Goal: Information Seeking & Learning: Find specific fact

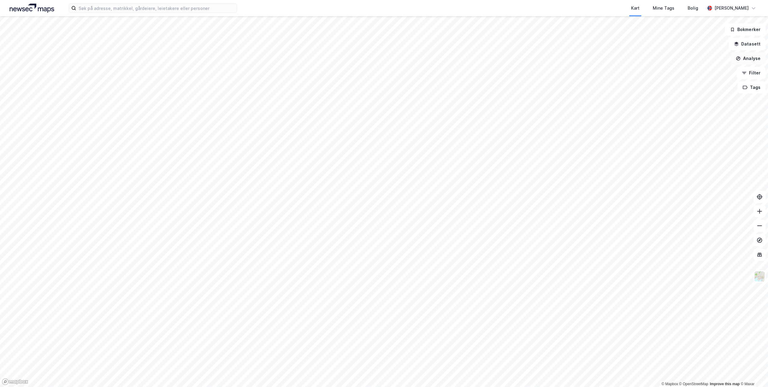
click at [756, 60] on button "Analyse" at bounding box center [748, 58] width 35 height 12
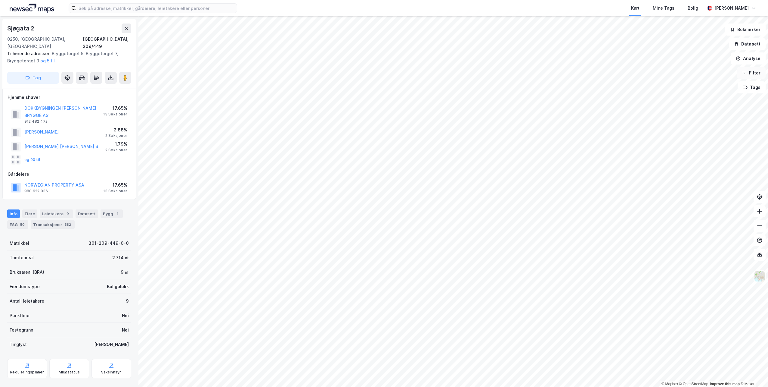
click at [749, 76] on button "Filter" at bounding box center [751, 73] width 29 height 12
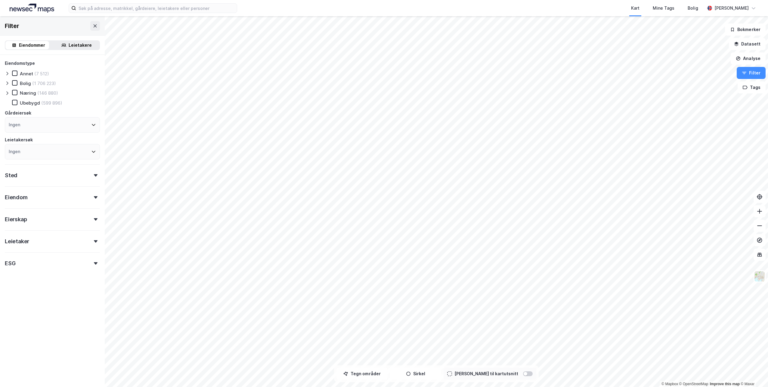
click at [39, 124] on div "Ingen" at bounding box center [52, 124] width 95 height 15
click at [27, 139] on input at bounding box center [55, 141] width 79 height 8
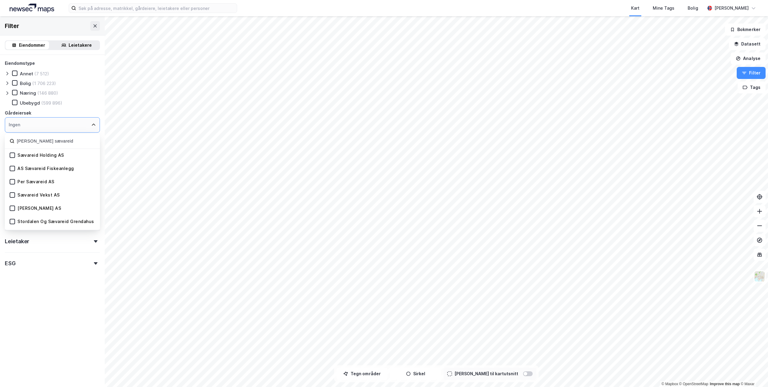
type input "[PERSON_NAME] sævareid"
click at [55, 324] on div "Filter Eiendommer Leietakere Eiendomstype Annet (7 512) [PERSON_NAME] (1 706 22…" at bounding box center [52, 201] width 105 height 370
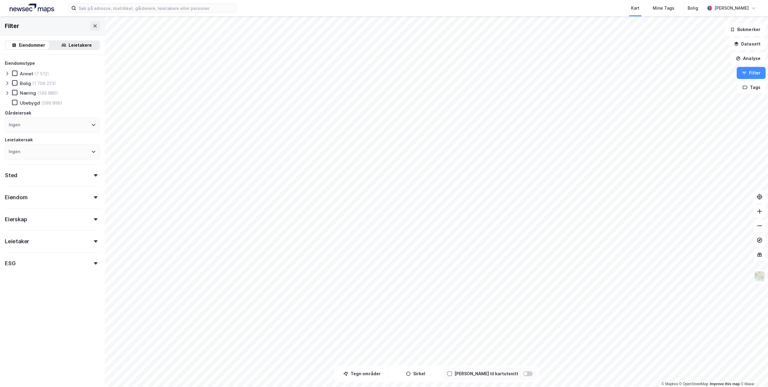
click at [53, 223] on div "Eierskap" at bounding box center [52, 216] width 95 height 17
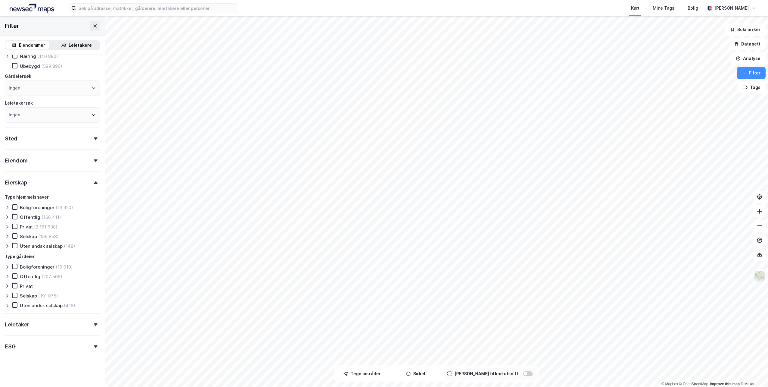
scroll to position [37, 0]
click at [13, 226] on icon at bounding box center [15, 225] width 4 height 4
click at [16, 223] on icon at bounding box center [15, 225] width 4 height 4
click at [13, 225] on icon at bounding box center [15, 225] width 4 height 4
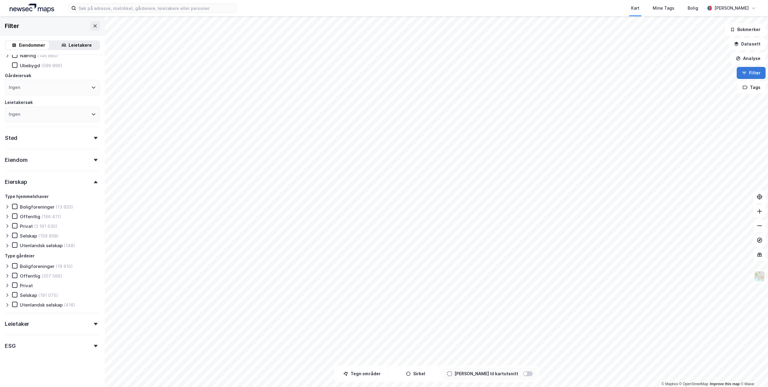
click at [747, 76] on button "Filter" at bounding box center [751, 73] width 29 height 12
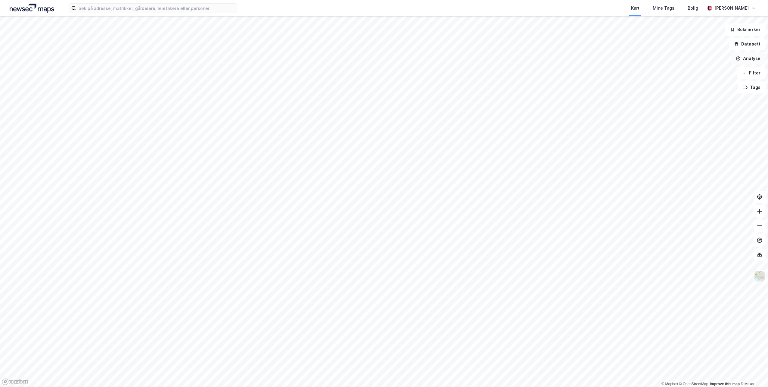
click at [746, 59] on button "Analyse" at bounding box center [748, 58] width 35 height 12
click at [747, 43] on button "Datasett" at bounding box center [747, 44] width 37 height 12
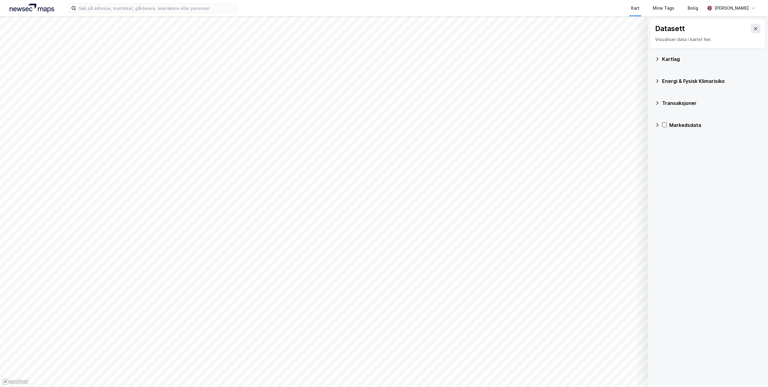
click at [653, 109] on div "Transaksjoner" at bounding box center [708, 103] width 116 height 22
click at [661, 104] on div "Transaksjoner" at bounding box center [708, 103] width 106 height 14
click at [663, 118] on div "Transaksjoner Newsecs transaksjonsliste Tinglyste transaksjoner Aksjetransaksjo…" at bounding box center [708, 124] width 116 height 65
click at [665, 117] on icon at bounding box center [665, 117] width 5 height 5
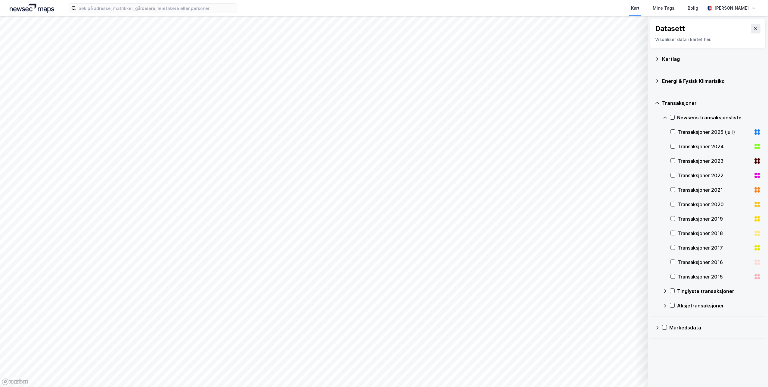
click at [665, 117] on icon at bounding box center [665, 117] width 5 height 5
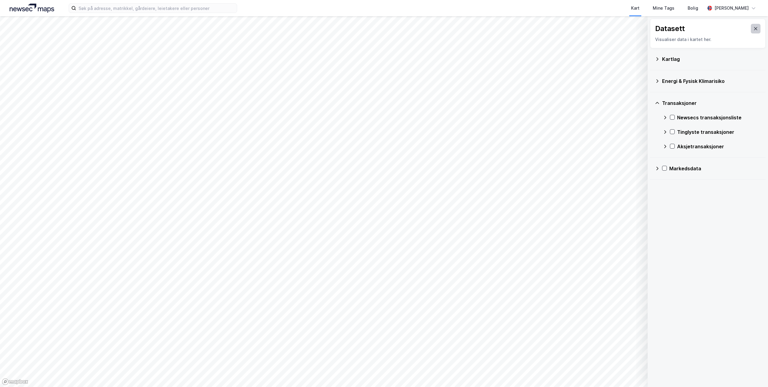
click at [754, 30] on icon at bounding box center [756, 28] width 5 height 5
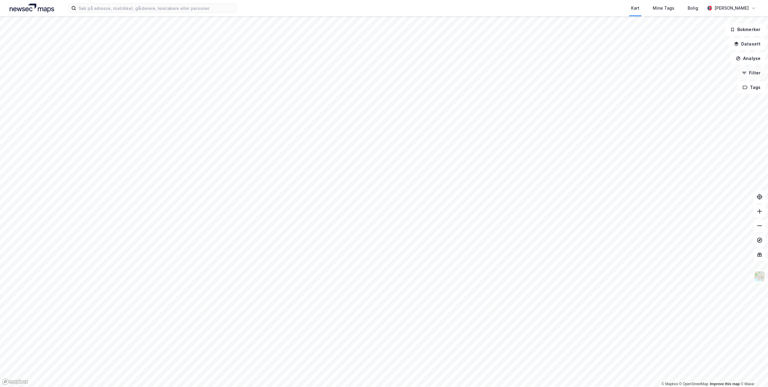
click at [754, 78] on button "Filter" at bounding box center [751, 73] width 29 height 12
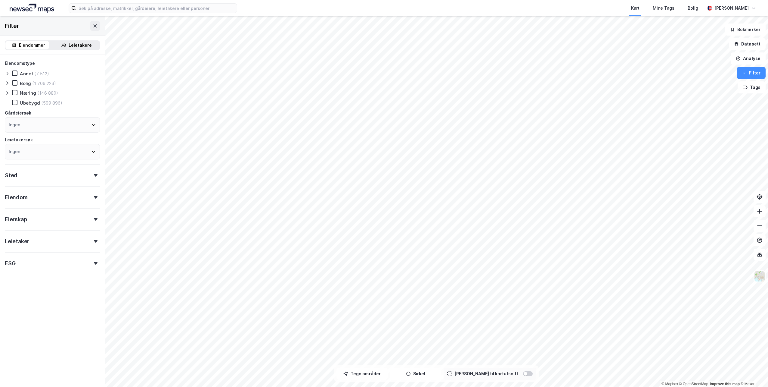
click at [91, 222] on div "Eierskap" at bounding box center [52, 216] width 95 height 17
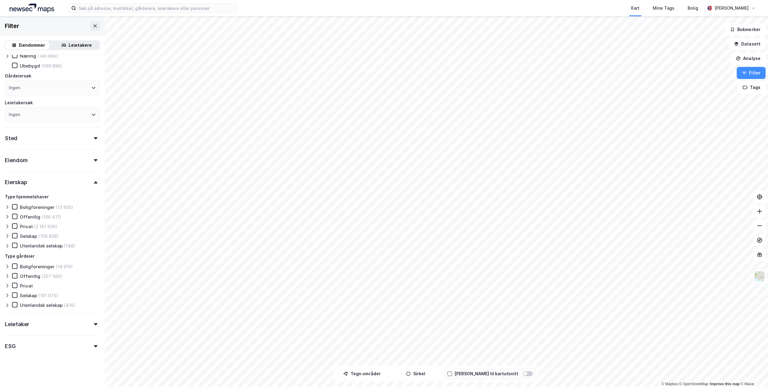
scroll to position [37, 0]
click at [15, 223] on icon at bounding box center [15, 225] width 4 height 4
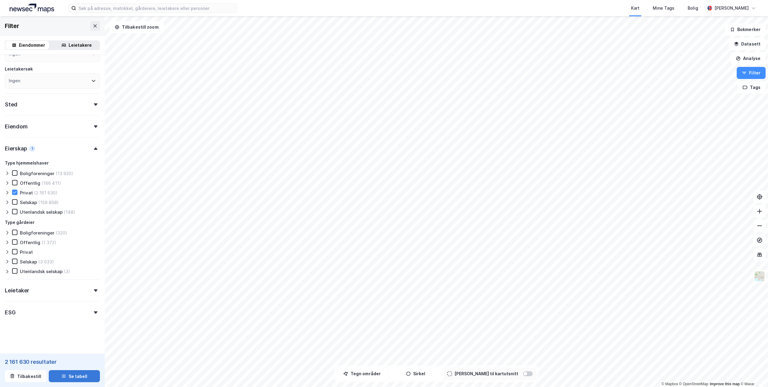
click at [61, 375] on icon "button" at bounding box center [63, 375] width 5 height 5
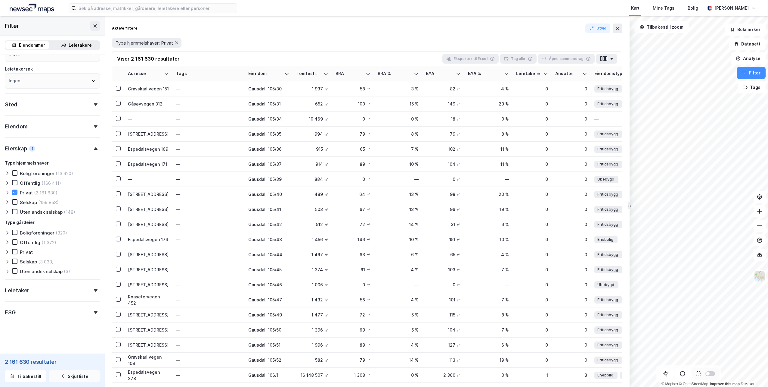
click at [76, 377] on button "Skjul liste" at bounding box center [74, 376] width 51 height 12
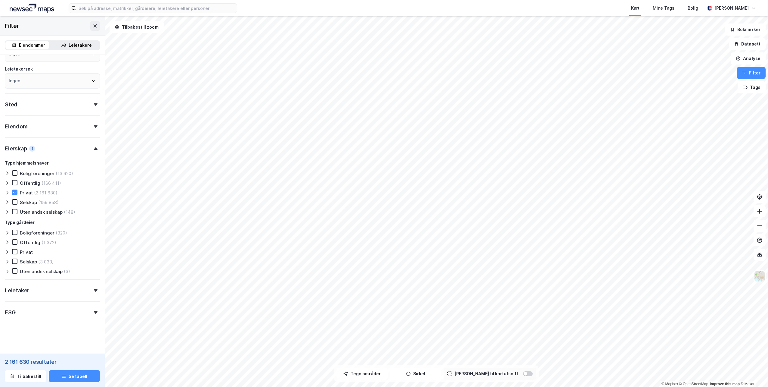
click at [43, 81] on div "Ingen" at bounding box center [52, 80] width 95 height 15
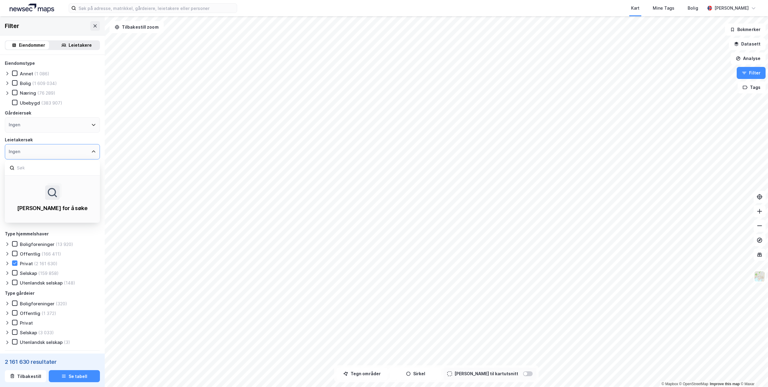
click at [69, 46] on div "Leietakere" at bounding box center [80, 45] width 23 height 7
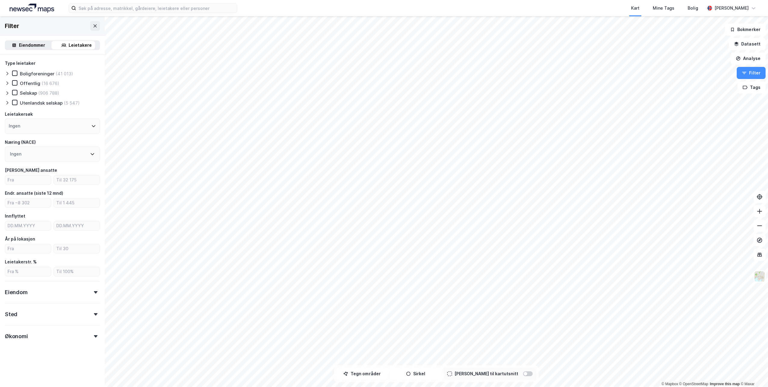
click at [30, 42] on div "Eiendommer" at bounding box center [32, 45] width 26 height 7
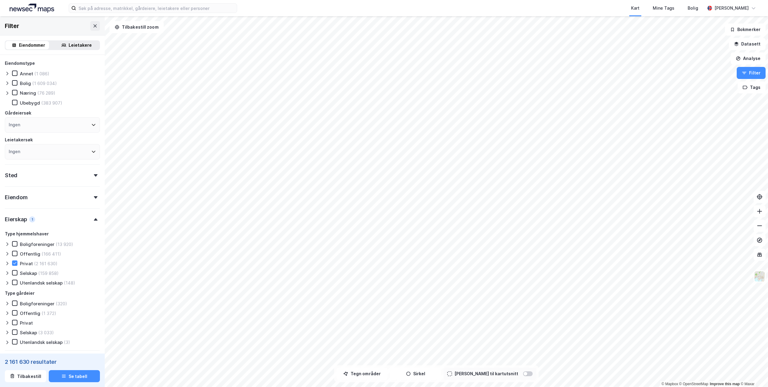
click at [37, 31] on div "Filter" at bounding box center [52, 25] width 105 height 19
click at [40, 152] on div "Ingen" at bounding box center [52, 151] width 95 height 15
click at [51, 125] on div "Ingen" at bounding box center [52, 124] width 95 height 15
click at [15, 266] on div at bounding box center [14, 262] width 5 height 5
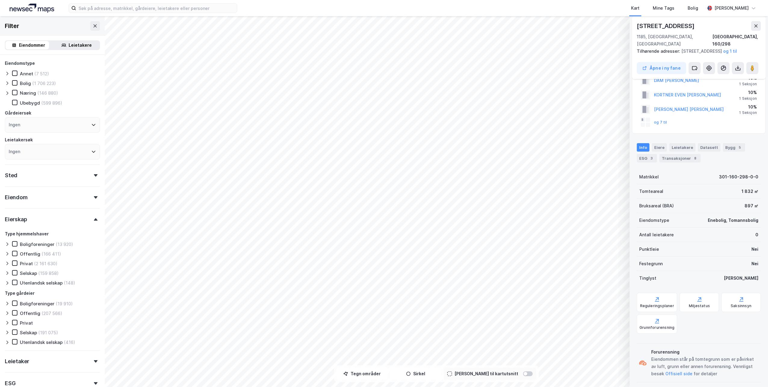
scroll to position [31, 0]
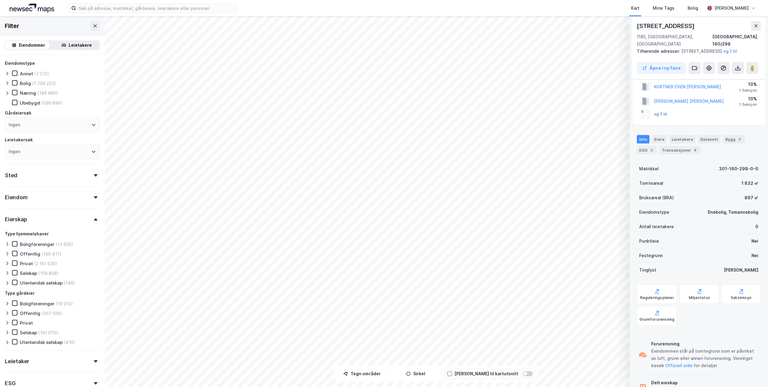
click at [0, 0] on button "og 7 til" at bounding box center [0, 0] width 0 height 0
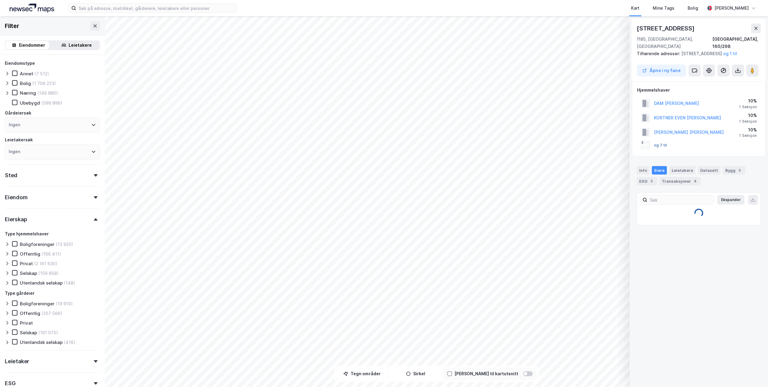
scroll to position [0, 0]
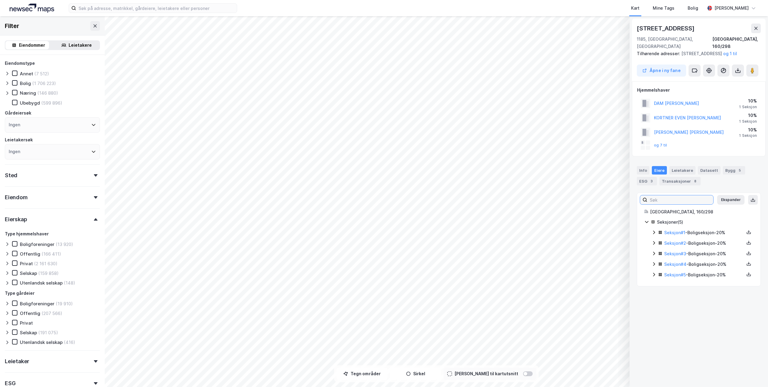
click at [675, 200] on input at bounding box center [681, 199] width 66 height 9
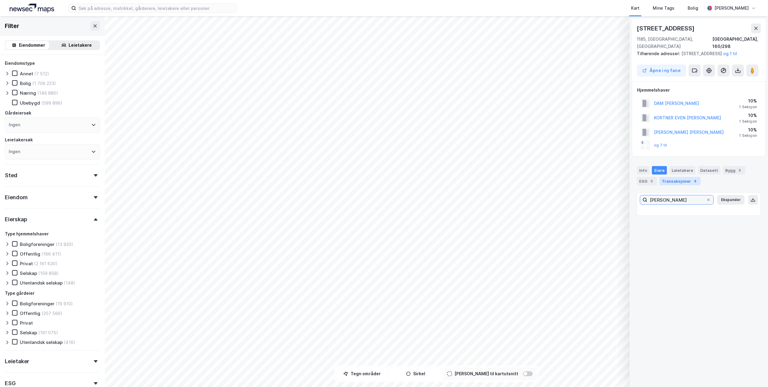
type input "[PERSON_NAME]"
click at [694, 199] on input "[PERSON_NAME]" at bounding box center [677, 199] width 59 height 9
click at [707, 199] on icon at bounding box center [709, 200] width 4 height 4
click at [704, 199] on input "[PERSON_NAME]" at bounding box center [677, 199] width 59 height 9
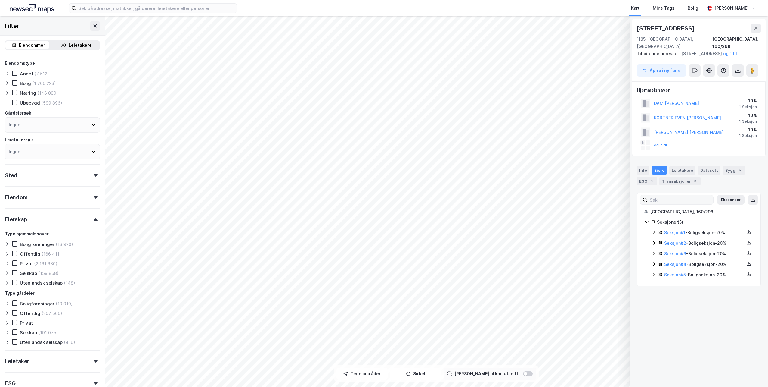
click at [654, 232] on icon at bounding box center [654, 232] width 5 height 5
click at [706, 268] on link "[PERSON_NAME]" at bounding box center [711, 270] width 34 height 5
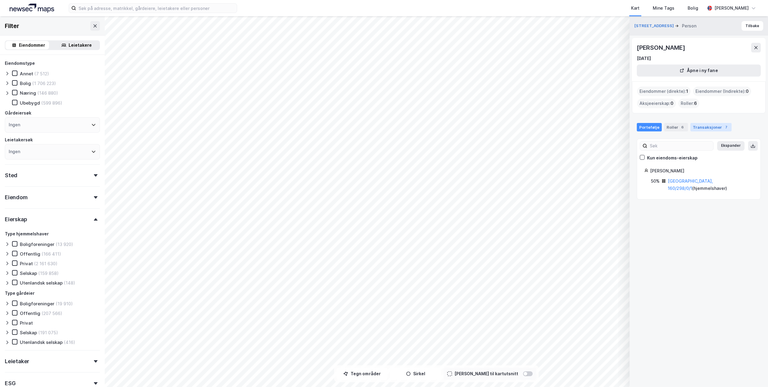
click at [704, 128] on div "Transaksjoner 7" at bounding box center [711, 127] width 41 height 8
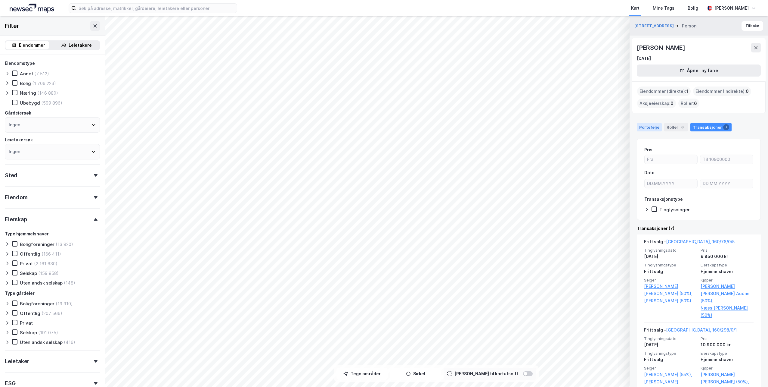
click at [652, 128] on div "Portefølje" at bounding box center [649, 127] width 25 height 8
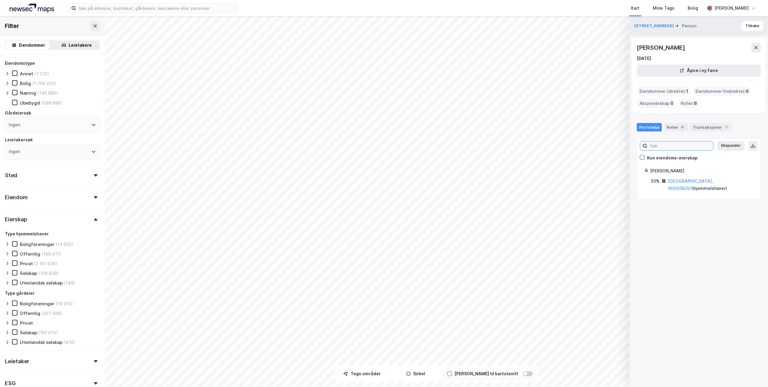
click at [656, 144] on input at bounding box center [681, 145] width 66 height 9
type input "[PERSON_NAME]"
click at [680, 128] on div "6" at bounding box center [683, 127] width 6 height 6
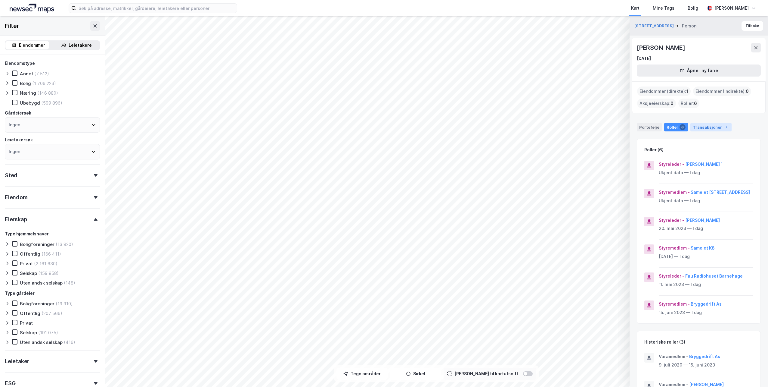
click at [703, 129] on div "Transaksjoner 7" at bounding box center [711, 127] width 41 height 8
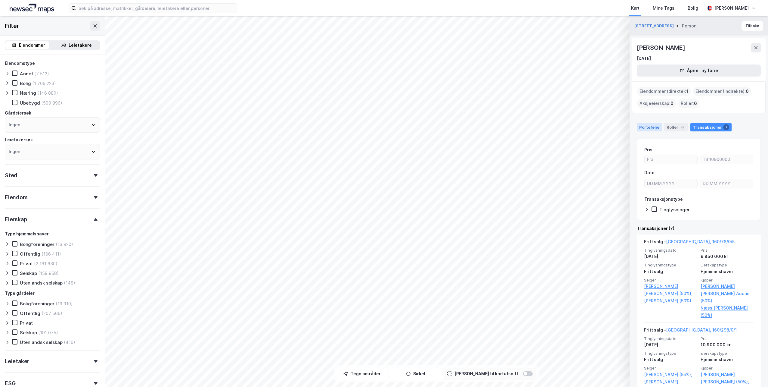
click at [647, 126] on div "Portefølje" at bounding box center [649, 127] width 25 height 8
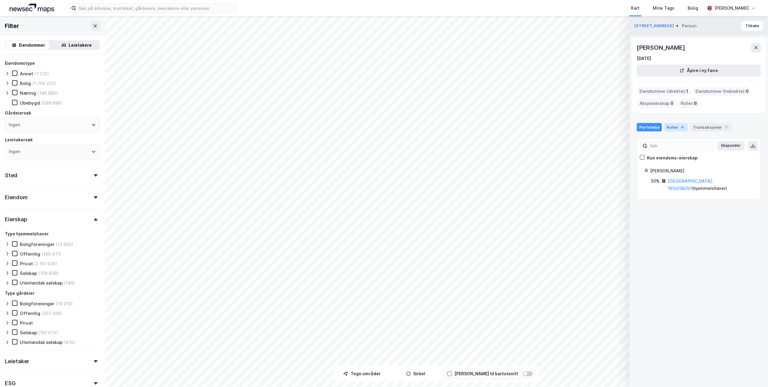
click at [670, 126] on div "Roller 6" at bounding box center [676, 127] width 24 height 8
